Goal: Task Accomplishment & Management: Complete application form

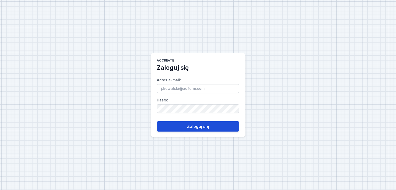
type input "[EMAIL_ADDRESS][DOMAIN_NAME]"
click at [195, 129] on button "Zaloguj się" at bounding box center [198, 127] width 83 height 10
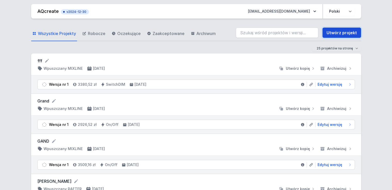
click at [341, 34] on link "Utwórz projekt" at bounding box center [342, 33] width 39 height 10
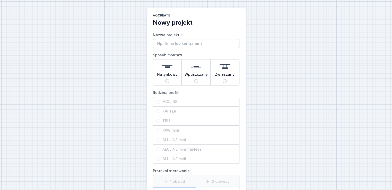
click at [165, 44] on input "Nazwa projektu:" at bounding box center [196, 43] width 87 height 9
type input "s"
type input "Drewex"
click at [196, 81] on input "Wpuszczany" at bounding box center [196, 81] width 4 height 4
radio input "true"
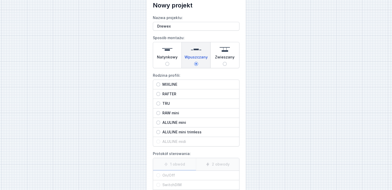
scroll to position [26, 0]
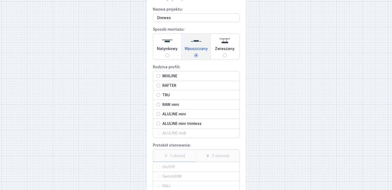
click at [158, 76] on input "MIXLINE" at bounding box center [158, 76] width 4 height 4
radio input "true"
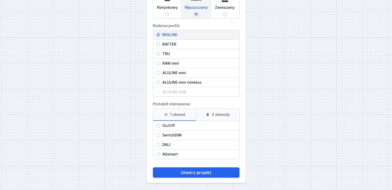
scroll to position [67, 0]
click at [178, 111] on label "1 obwód" at bounding box center [174, 115] width 43 height 12
click at [0, 0] on input "1 obwód" at bounding box center [0, 0] width 0 height 0
click at [178, 113] on label "1 obwód" at bounding box center [174, 115] width 43 height 12
click at [0, 0] on input "1 obwód" at bounding box center [0, 0] width 0 height 0
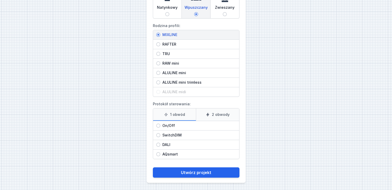
click at [159, 125] on input "On/Off" at bounding box center [158, 126] width 4 height 4
radio input "true"
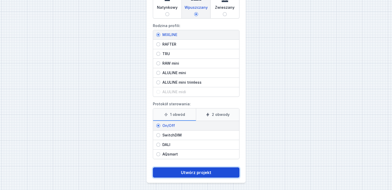
click at [193, 172] on button "Utwórz projekt" at bounding box center [196, 173] width 87 height 10
